Goal: Task Accomplishment & Management: Manage account settings

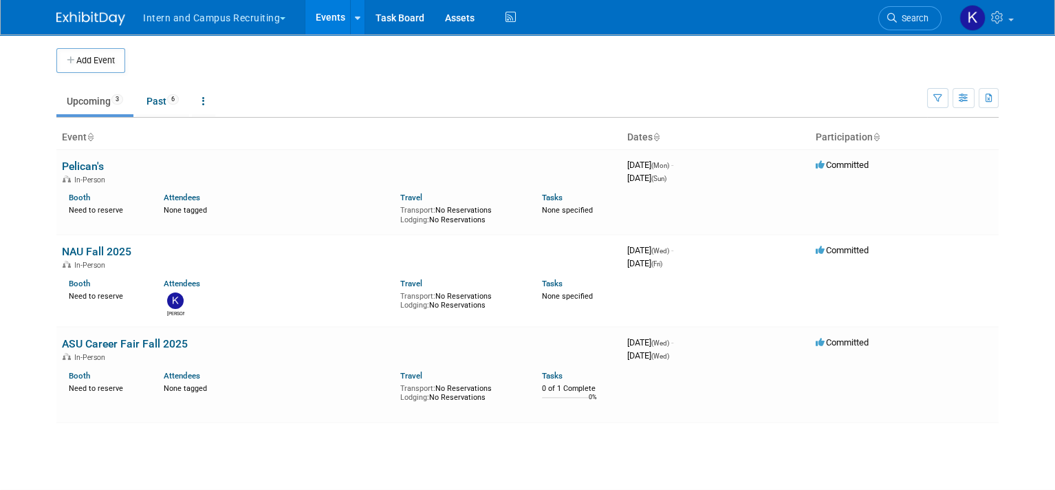
click at [40, 48] on body "Intern and Campus Recruiting Explore: My Workspaces 3 Go to Workspace: Client C…" at bounding box center [527, 245] width 1055 height 490
click at [271, 15] on button "Intern and Campus Recruiting" at bounding box center [222, 15] width 161 height 30
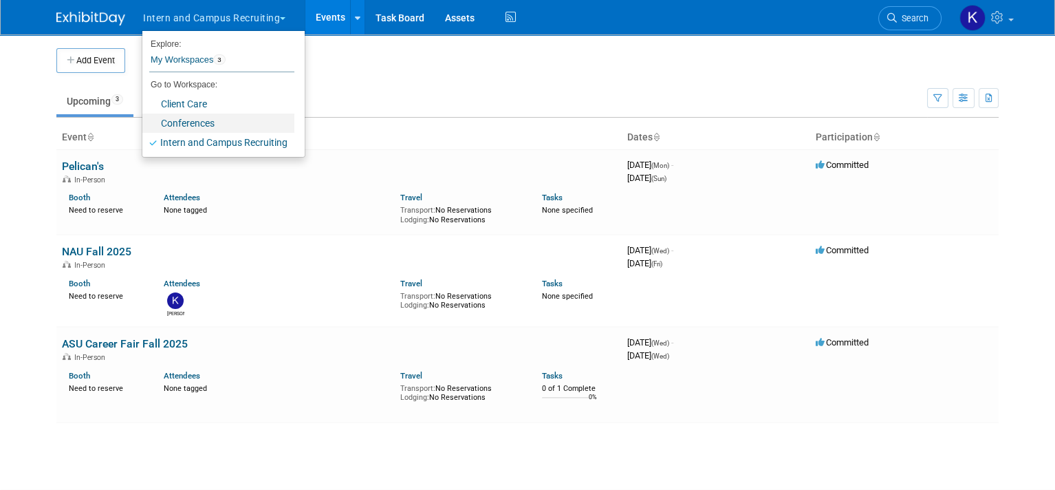
click at [215, 120] on link "Conferences" at bounding box center [218, 122] width 152 height 19
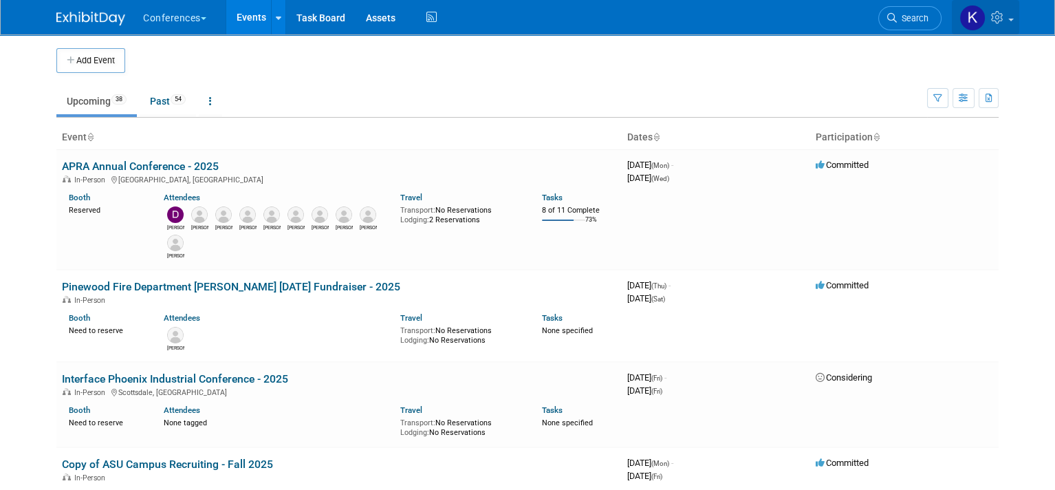
click at [1007, 14] on icon at bounding box center [999, 17] width 16 height 12
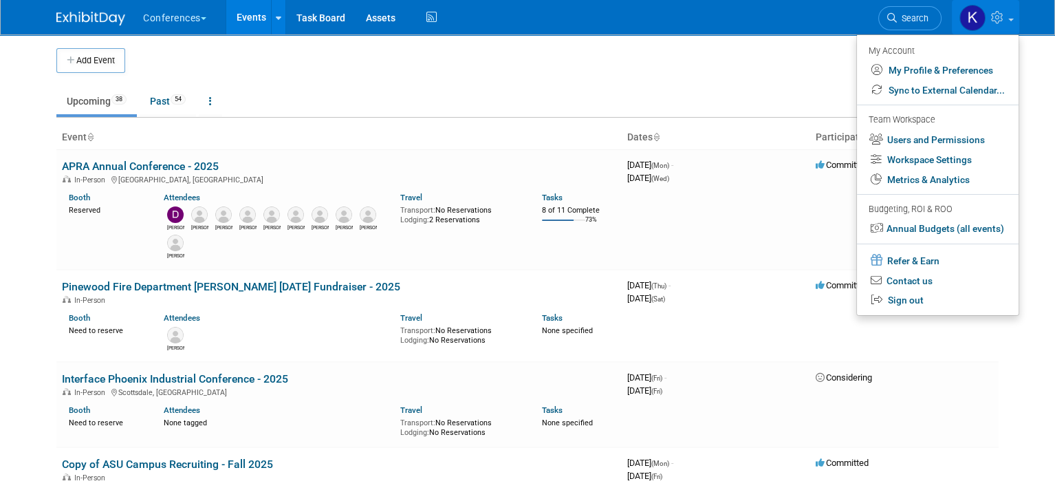
click at [292, 69] on td at bounding box center [538, 60] width 827 height 25
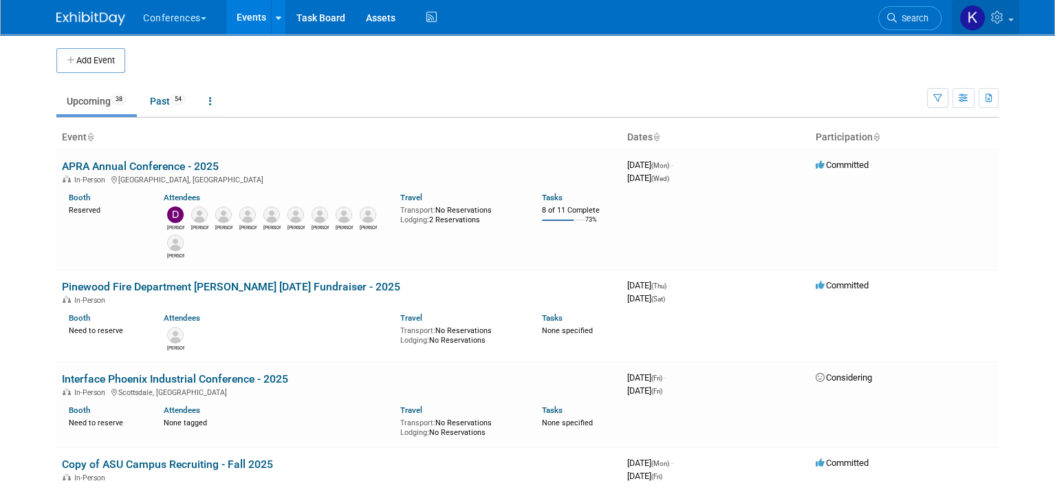
click at [999, 19] on icon at bounding box center [999, 17] width 16 height 12
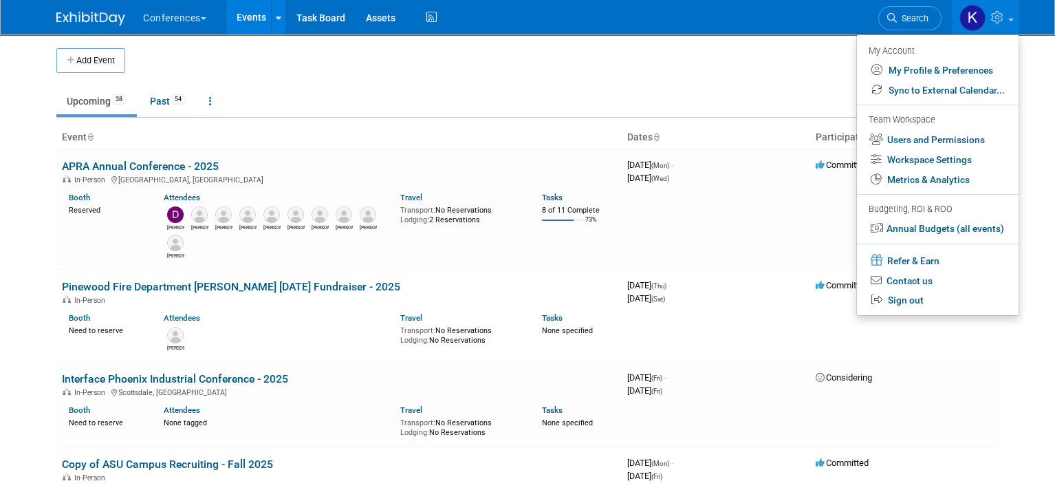
click at [793, 83] on td "Upcoming 38 Past 54 All Events 92 Past and Upcoming Grouped Annually Events gro…" at bounding box center [491, 95] width 870 height 45
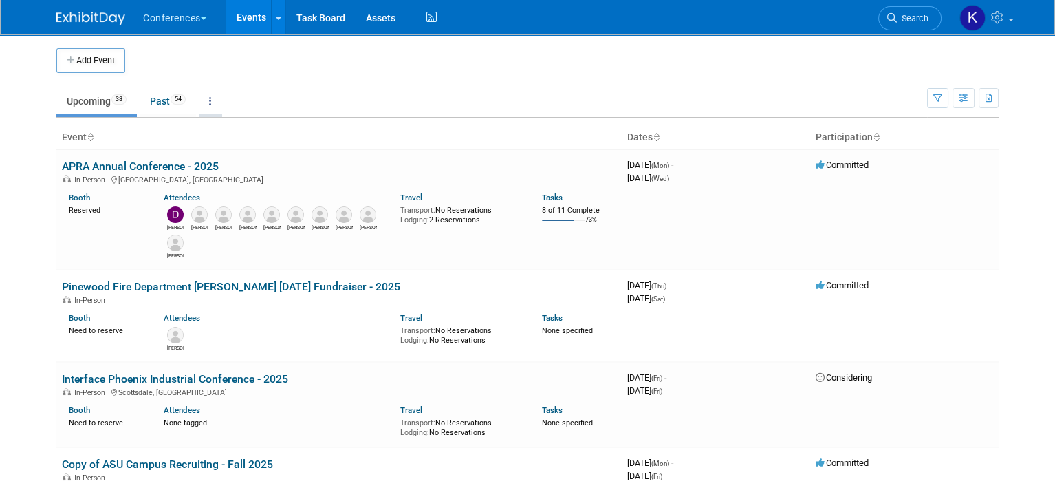
click at [209, 102] on icon at bounding box center [210, 101] width 3 height 10
click at [395, 45] on div "Add Event" at bounding box center [527, 53] width 942 height 39
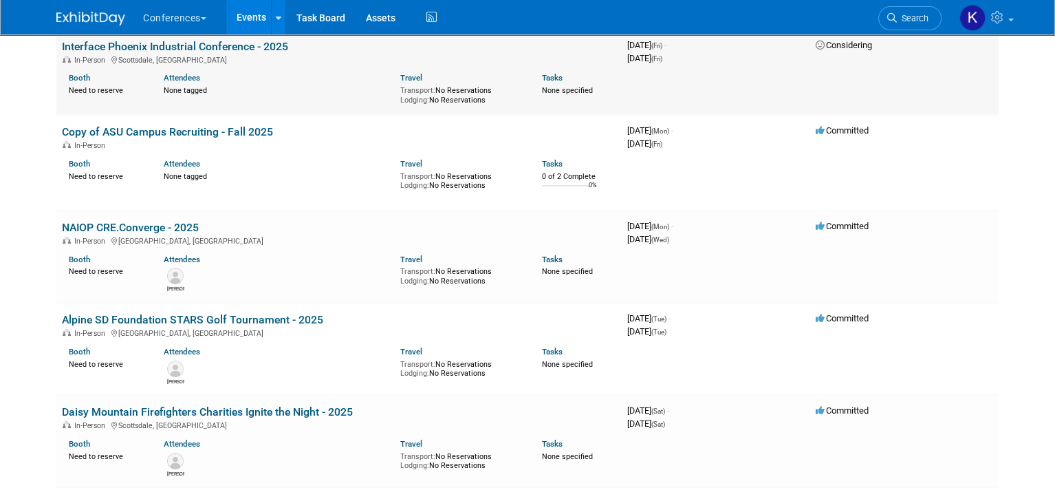
scroll to position [344, 0]
